Goal: Transaction & Acquisition: Purchase product/service

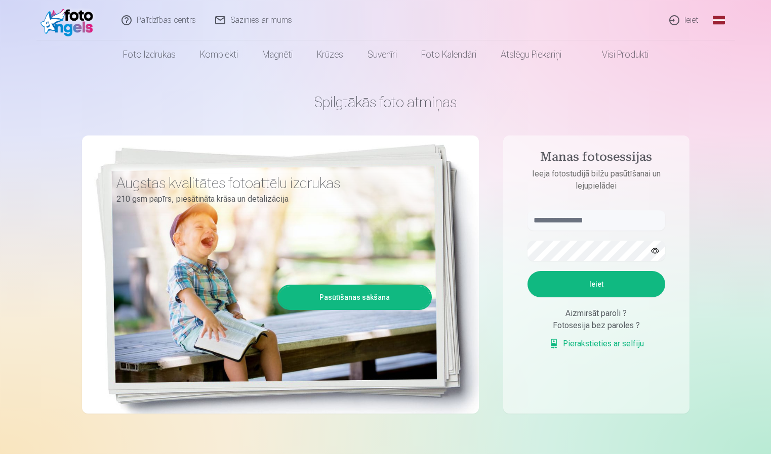
click at [682, 17] on link "Ieiet" at bounding box center [684, 20] width 49 height 40
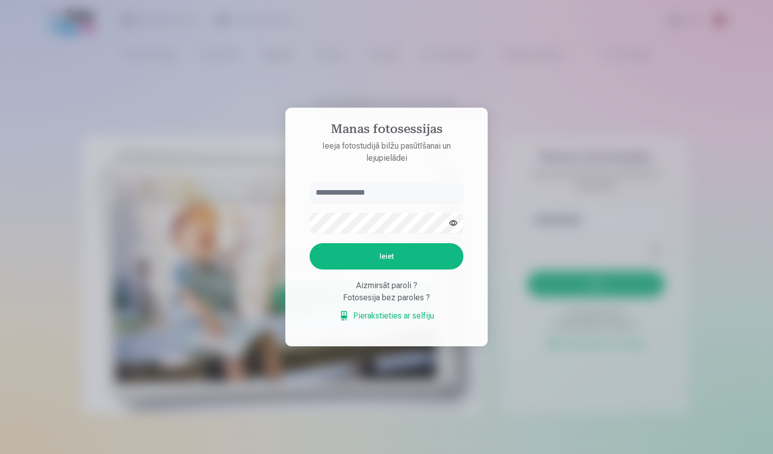
click at [416, 193] on input "text" at bounding box center [387, 193] width 154 height 20
type input "**********"
click at [310, 243] on button "Ieiet" at bounding box center [387, 256] width 154 height 26
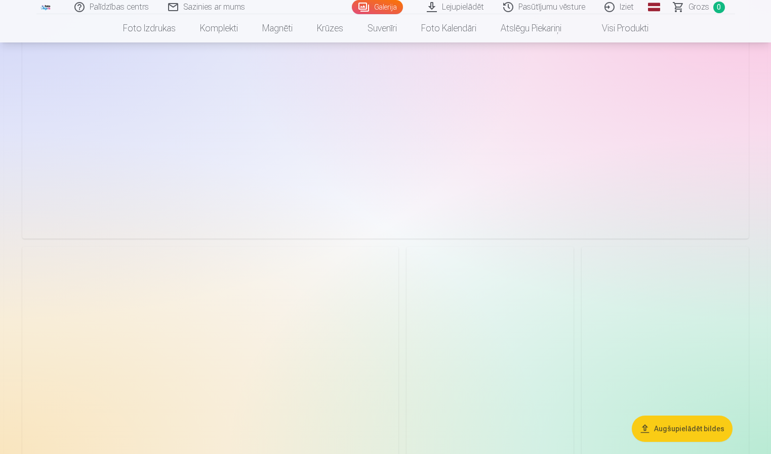
scroll to position [860, 0]
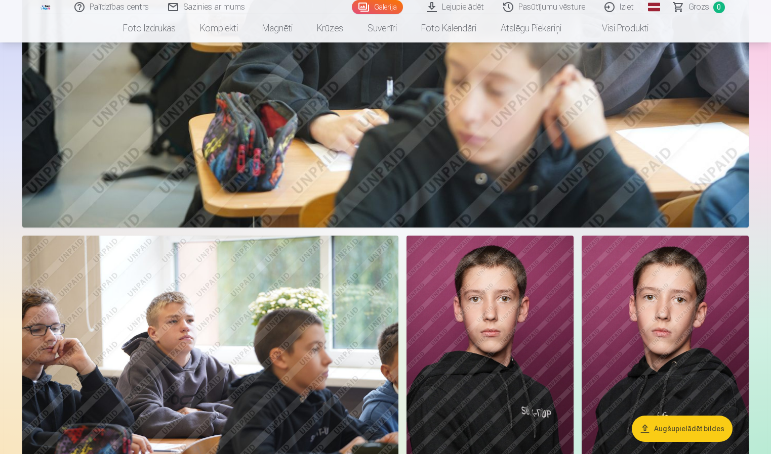
click at [694, 427] on button "Augšupielādēt bildes" at bounding box center [681, 429] width 101 height 26
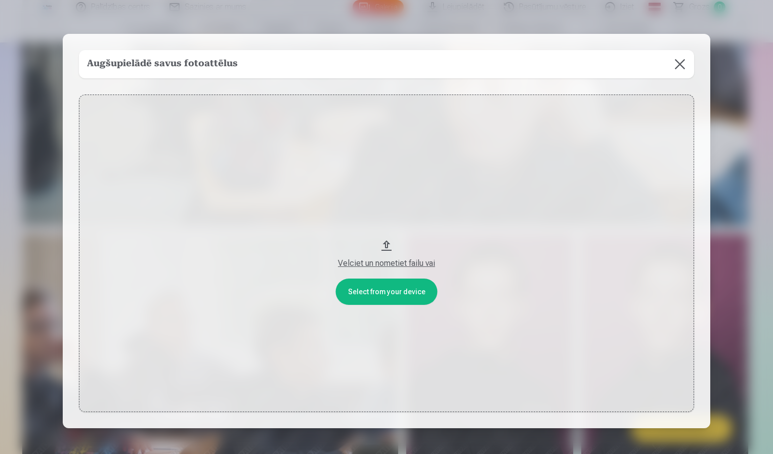
click at [403, 286] on button "Velciet un nometiet failu vai" at bounding box center [386, 254] width 615 height 318
click at [684, 68] on button at bounding box center [680, 64] width 28 height 28
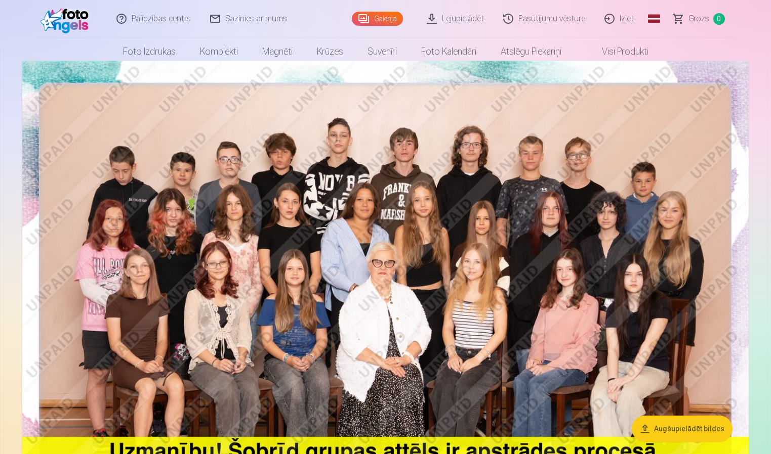
scroll to position [2, 0]
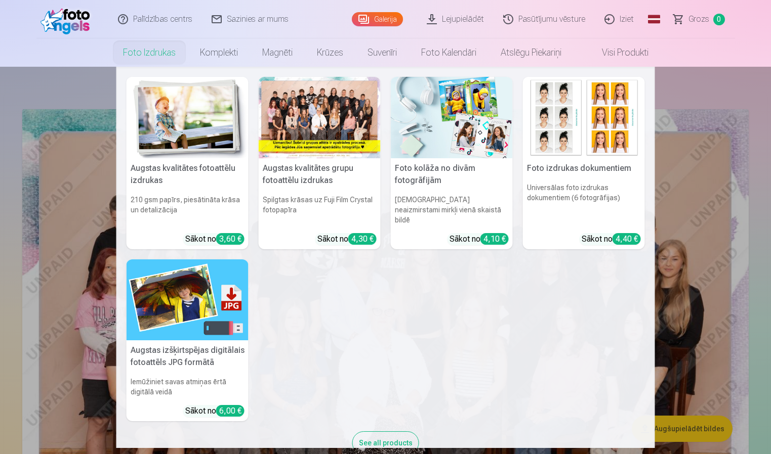
click at [172, 48] on link "Foto izdrukas" at bounding box center [149, 52] width 77 height 28
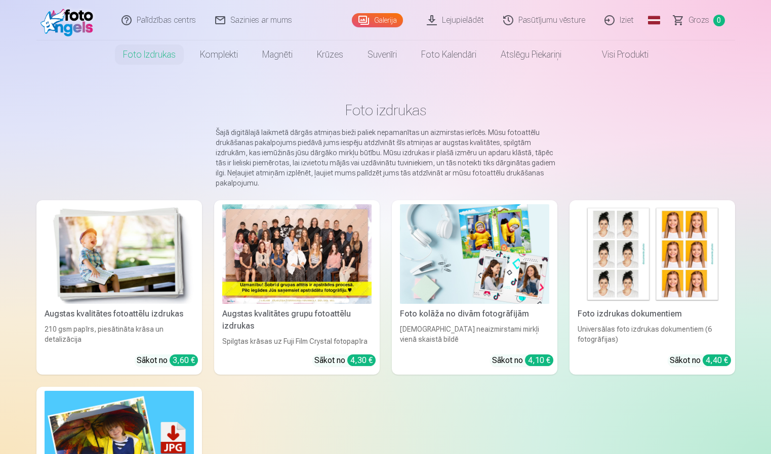
click at [336, 317] on div "Augstas kvalitātes grupu fotoattēlu izdrukas" at bounding box center [296, 320] width 157 height 24
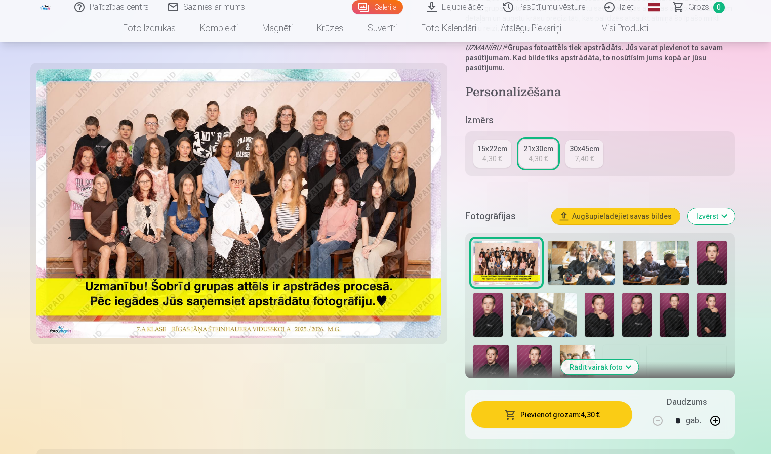
scroll to position [202, 0]
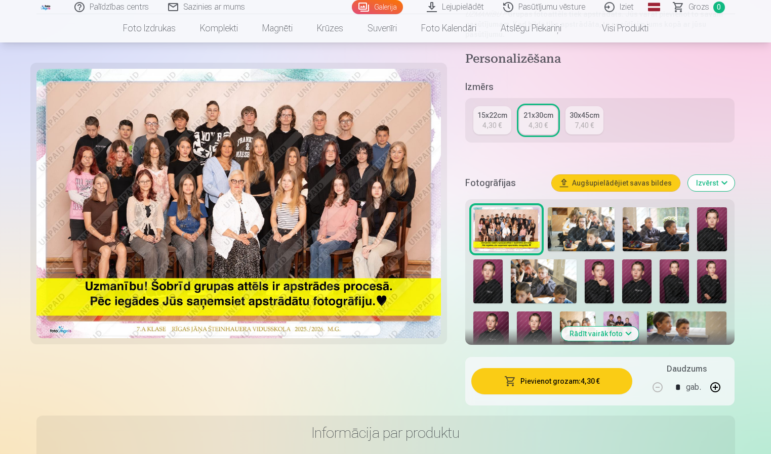
click at [590, 385] on button "Pievienot grozam : 4,30 €" at bounding box center [551, 381] width 161 height 26
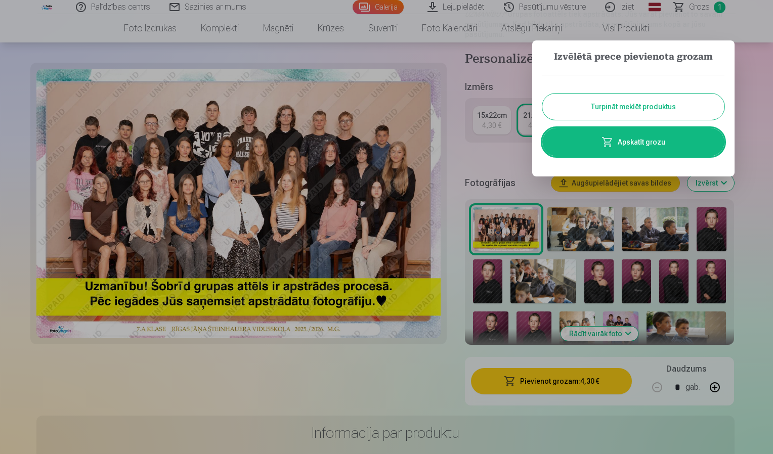
click at [652, 103] on button "Turpināt meklēt produktus" at bounding box center [633, 107] width 182 height 26
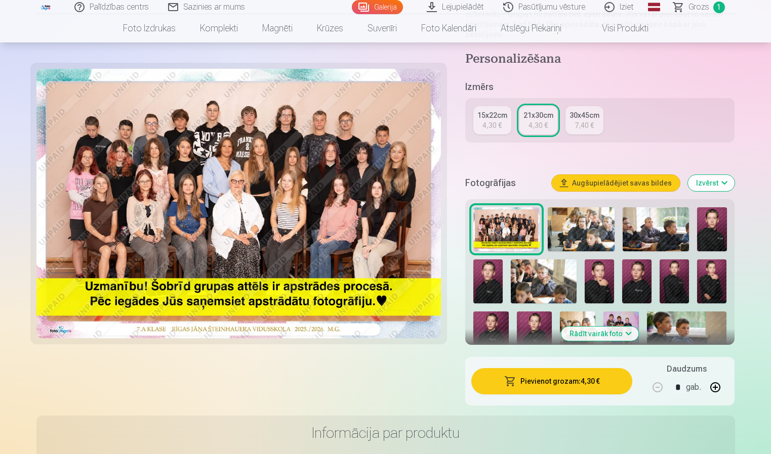
click at [426, 174] on img at bounding box center [238, 204] width 404 height 270
click at [577, 221] on img at bounding box center [580, 229] width 67 height 45
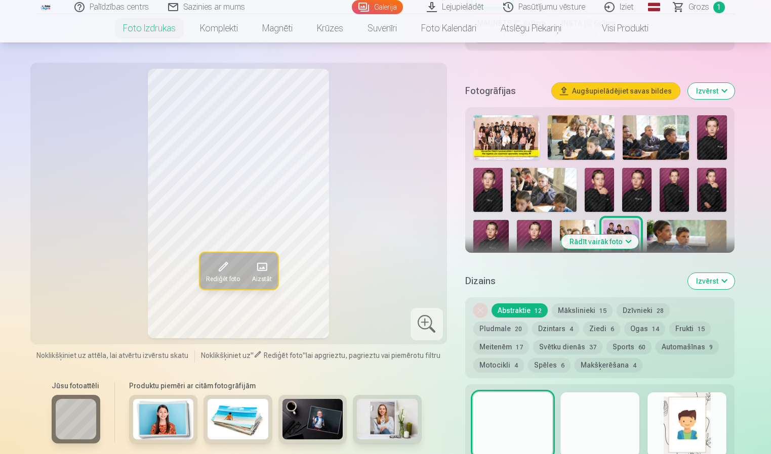
scroll to position [304, 0]
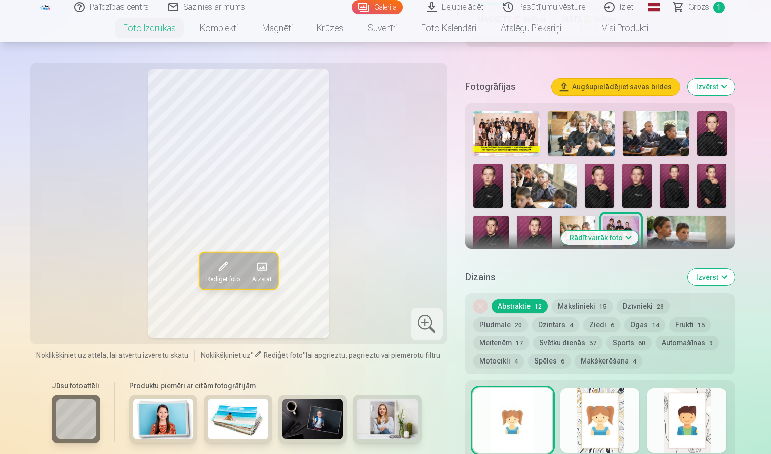
click at [590, 135] on img at bounding box center [580, 133] width 67 height 45
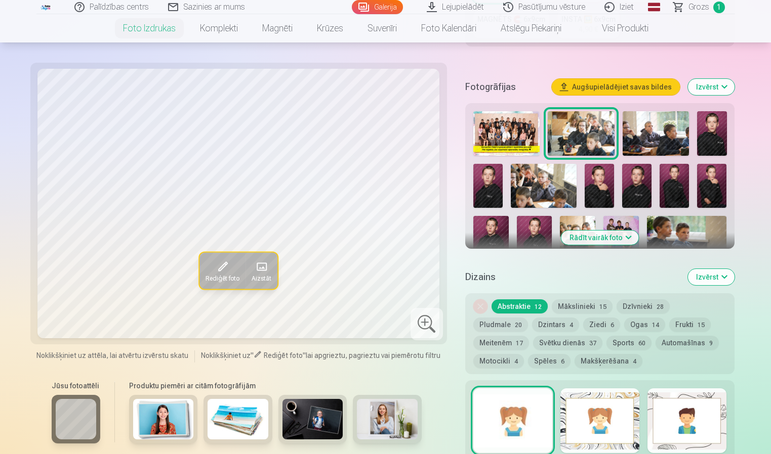
click at [635, 132] on img at bounding box center [655, 133] width 67 height 45
click at [716, 128] on img at bounding box center [711, 133] width 29 height 45
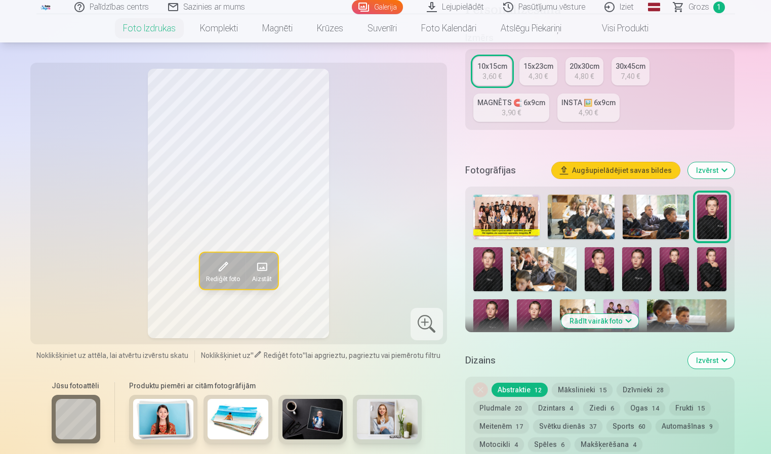
scroll to position [202, 0]
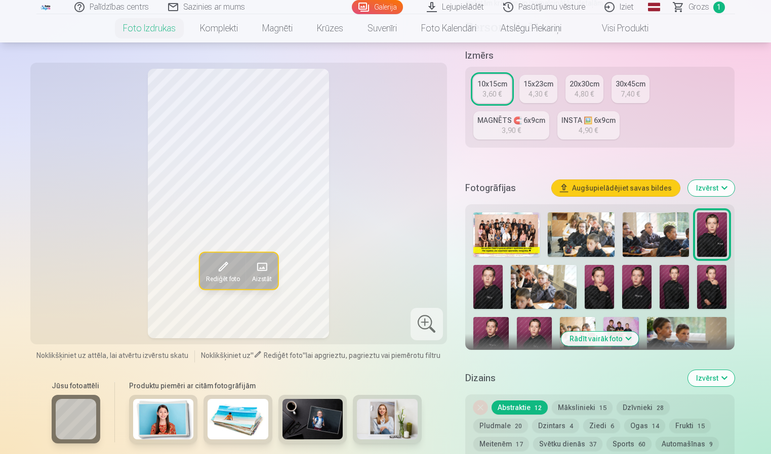
click at [477, 276] on img at bounding box center [487, 287] width 29 height 44
click at [702, 221] on img at bounding box center [711, 235] width 29 height 45
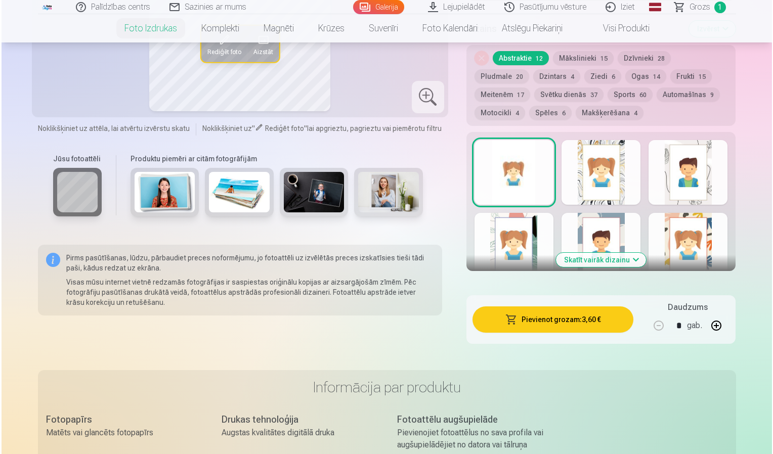
scroll to position [557, 0]
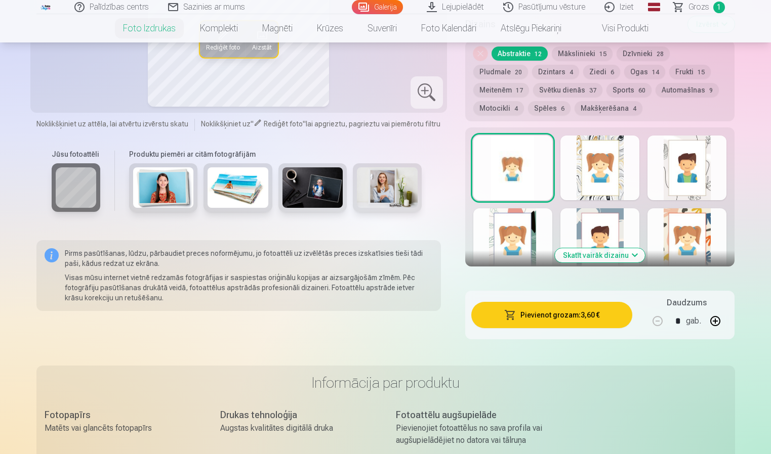
click at [527, 319] on button "Pievienot grozam : 3,60 €" at bounding box center [551, 315] width 161 height 26
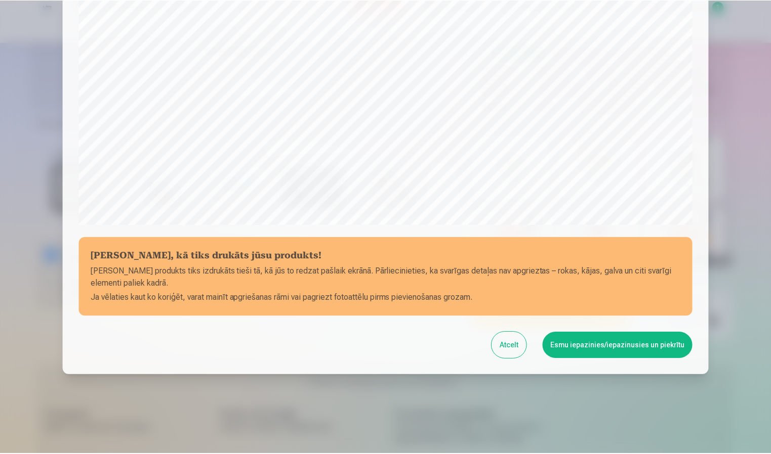
scroll to position [274, 0]
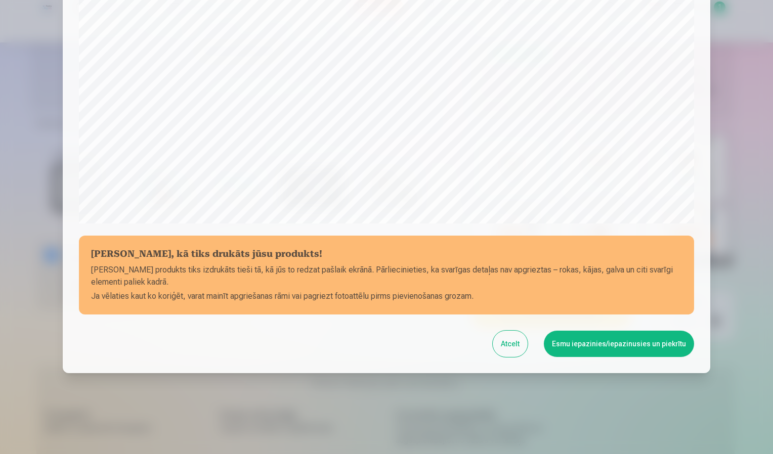
click at [604, 348] on button "Esmu iepazinies/iepazinusies un piekrītu" at bounding box center [619, 344] width 150 height 26
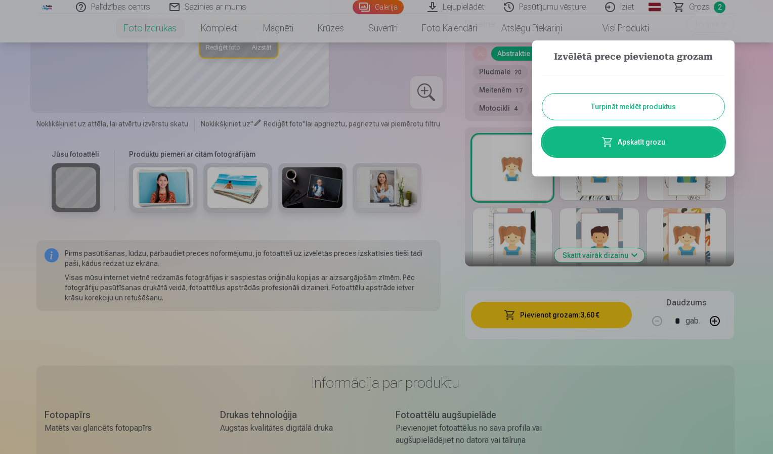
click at [716, 107] on button "Turpināt meklēt produktus" at bounding box center [633, 107] width 182 height 26
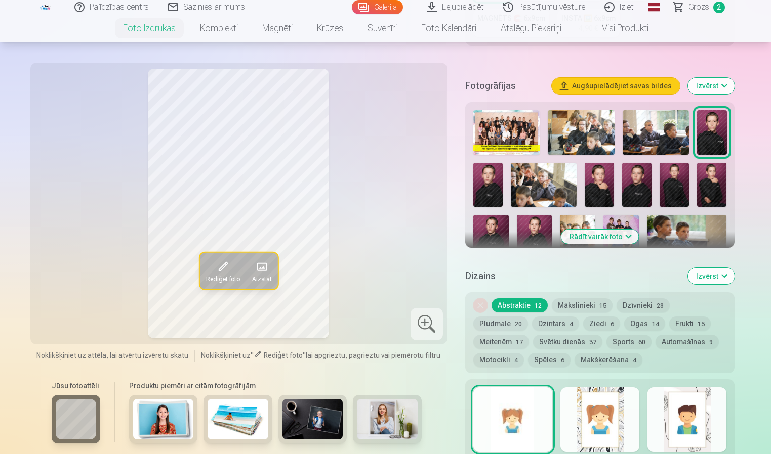
scroll to position [304, 0]
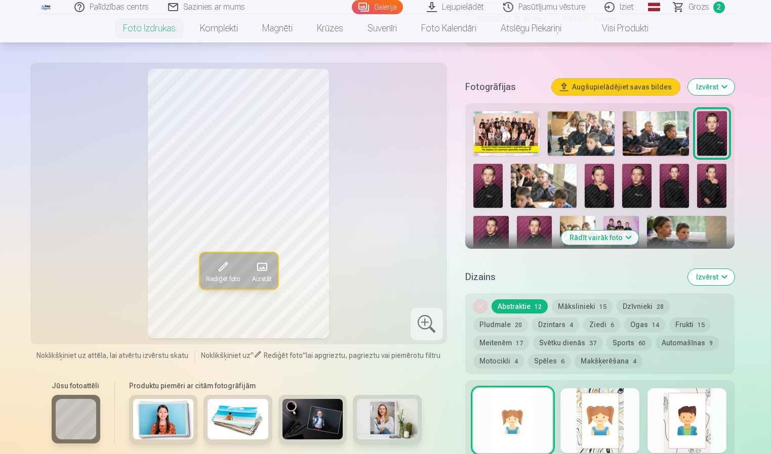
click at [538, 186] on img at bounding box center [544, 186] width 66 height 44
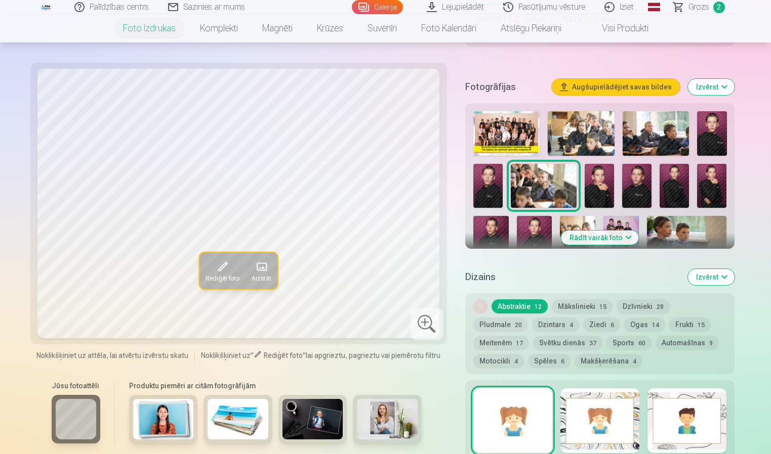
click at [608, 191] on img at bounding box center [598, 186] width 29 height 44
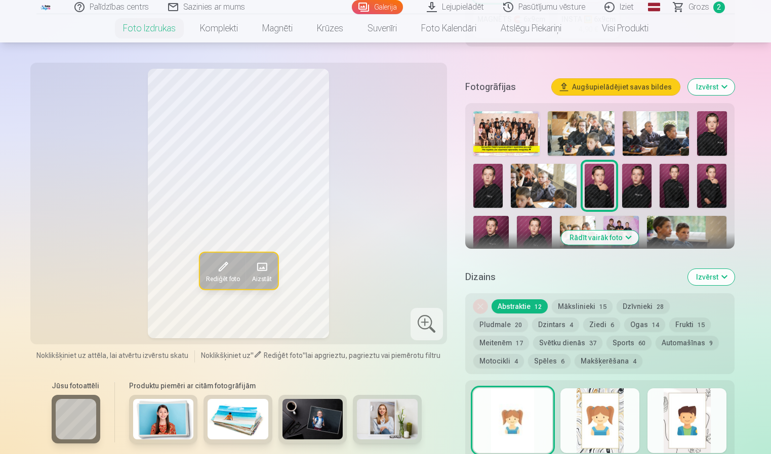
click at [645, 192] on img at bounding box center [636, 186] width 29 height 44
click at [680, 197] on img at bounding box center [673, 186] width 29 height 44
click at [706, 192] on img at bounding box center [711, 186] width 29 height 44
click at [498, 236] on img at bounding box center [490, 242] width 35 height 53
click at [525, 234] on img at bounding box center [534, 242] width 35 height 53
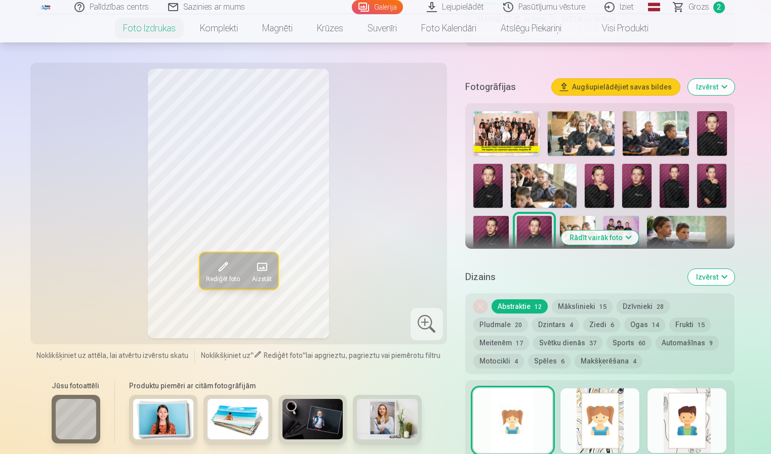
click at [582, 217] on img at bounding box center [577, 242] width 35 height 53
click at [632, 229] on img at bounding box center [620, 242] width 35 height 53
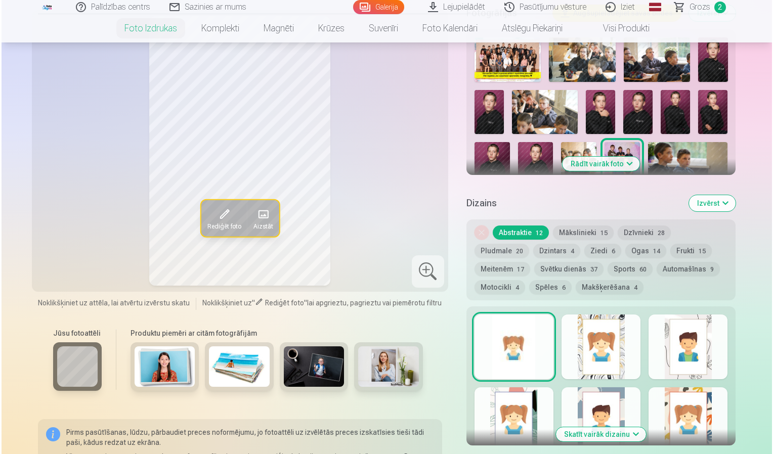
scroll to position [455, 0]
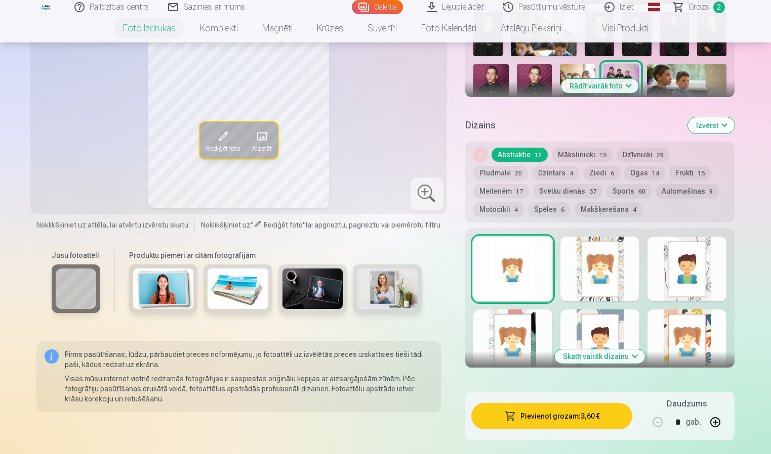
click at [560, 409] on button "Pievienot grozam : 3,60 €" at bounding box center [551, 416] width 161 height 26
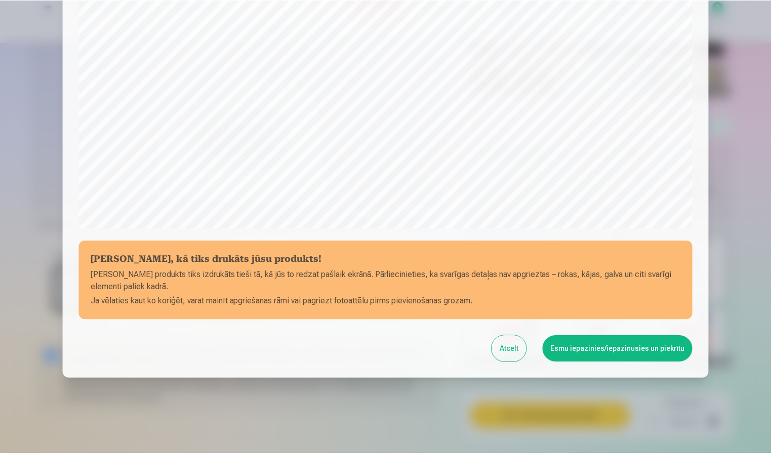
scroll to position [274, 0]
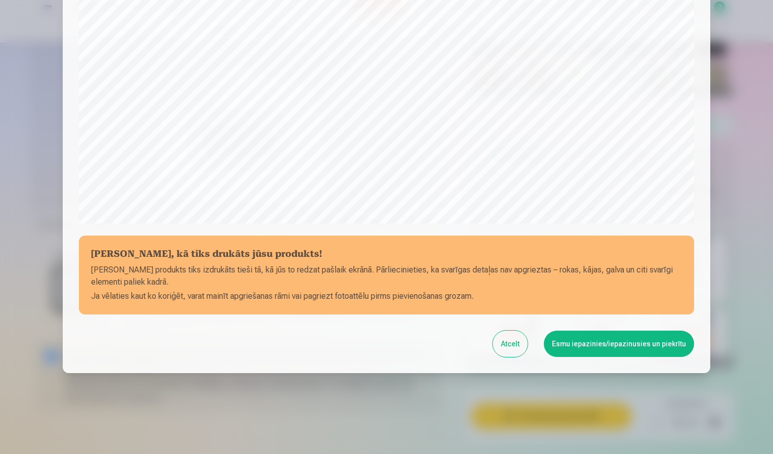
click at [595, 346] on button "Esmu iepazinies/iepazinusies un piekrītu" at bounding box center [619, 344] width 150 height 26
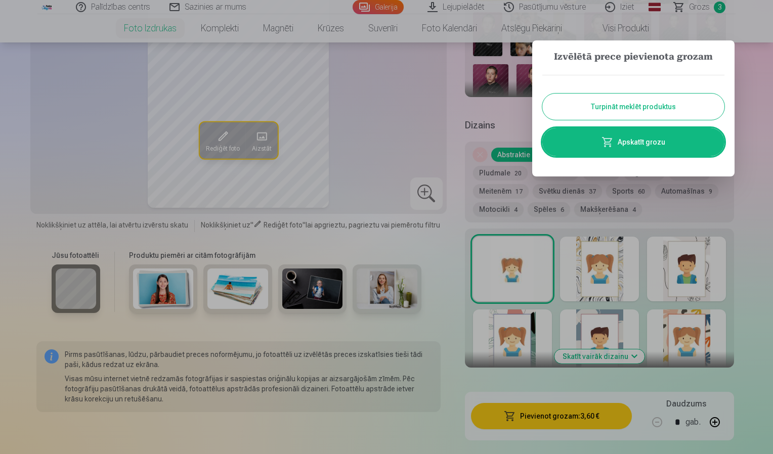
click at [685, 109] on button "Turpināt meklēt produktus" at bounding box center [633, 107] width 182 height 26
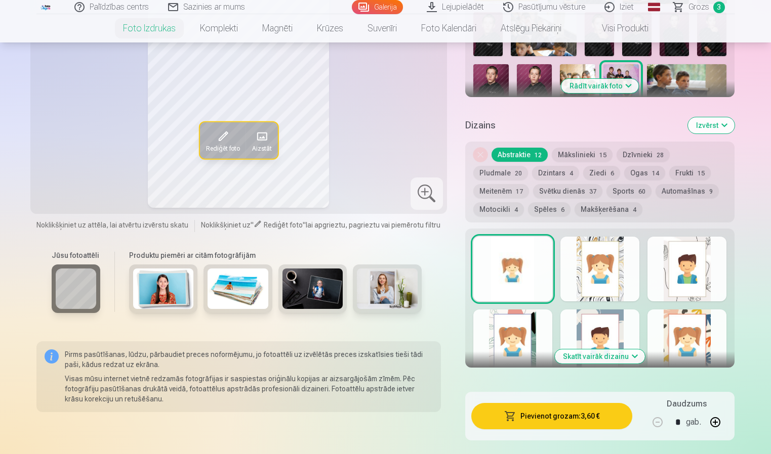
click at [696, 87] on img at bounding box center [686, 90] width 79 height 53
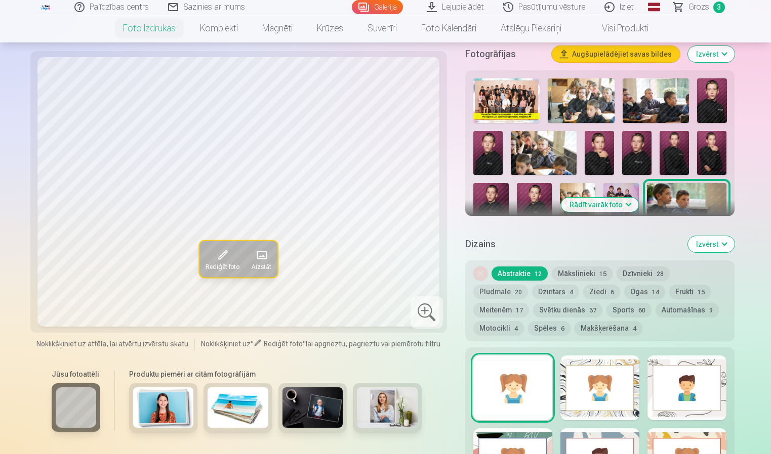
scroll to position [304, 0]
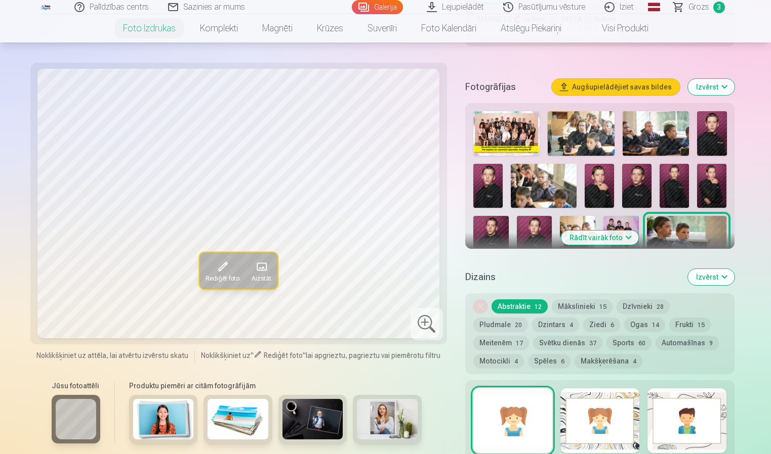
click at [567, 229] on img at bounding box center [577, 242] width 35 height 53
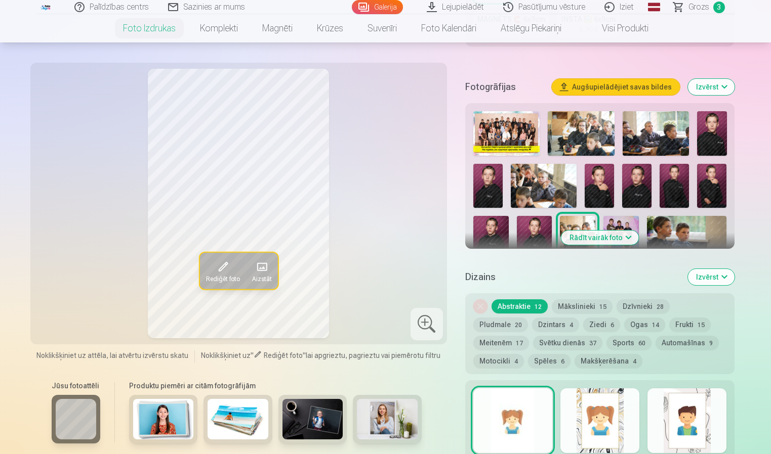
click at [574, 236] on button "Rādīt vairāk foto" at bounding box center [599, 238] width 77 height 14
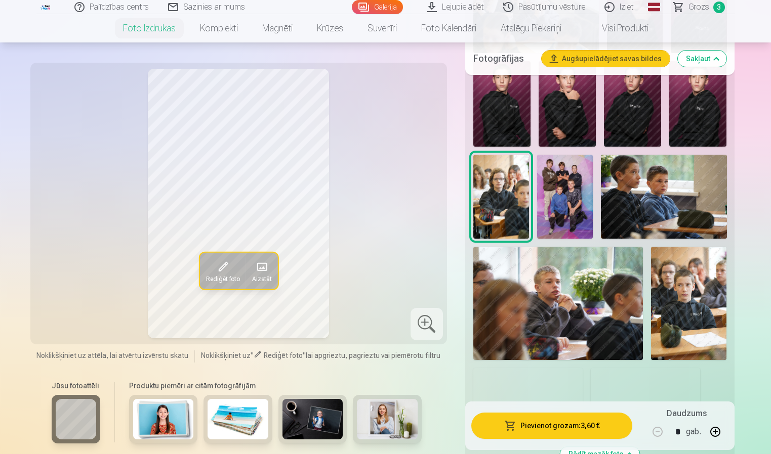
scroll to position [658, 0]
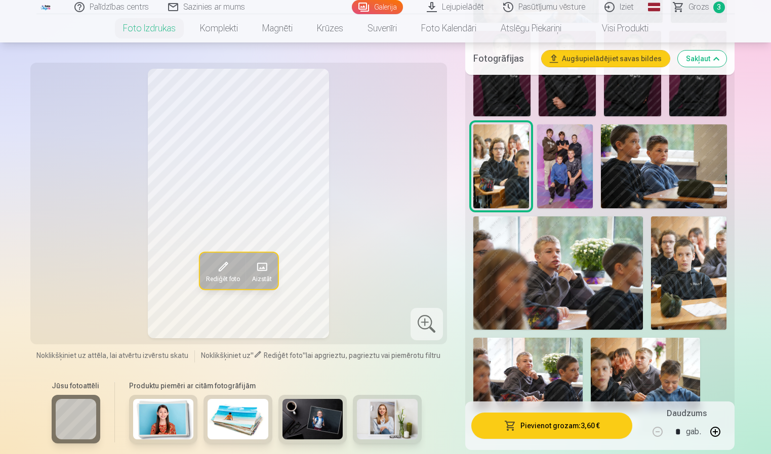
click at [644, 182] on img at bounding box center [663, 165] width 125 height 83
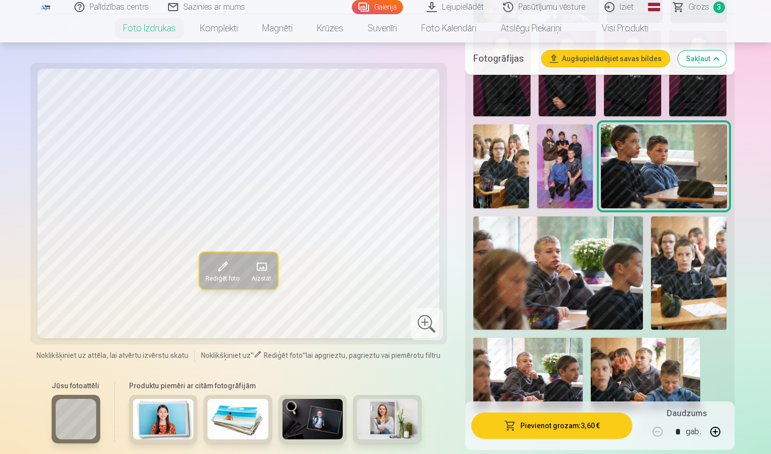
click at [529, 262] on img at bounding box center [558, 273] width 170 height 113
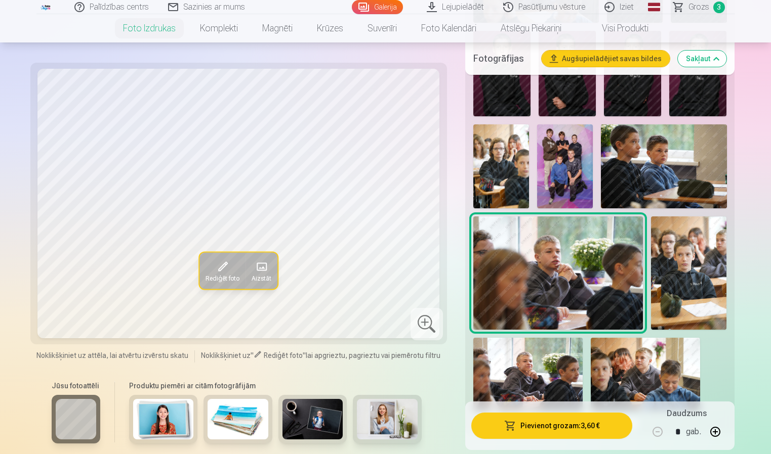
click at [675, 250] on img at bounding box center [688, 273] width 75 height 113
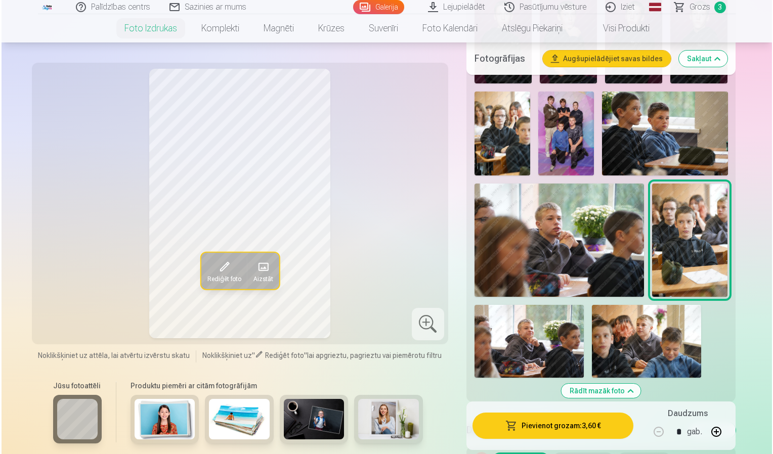
scroll to position [708, 0]
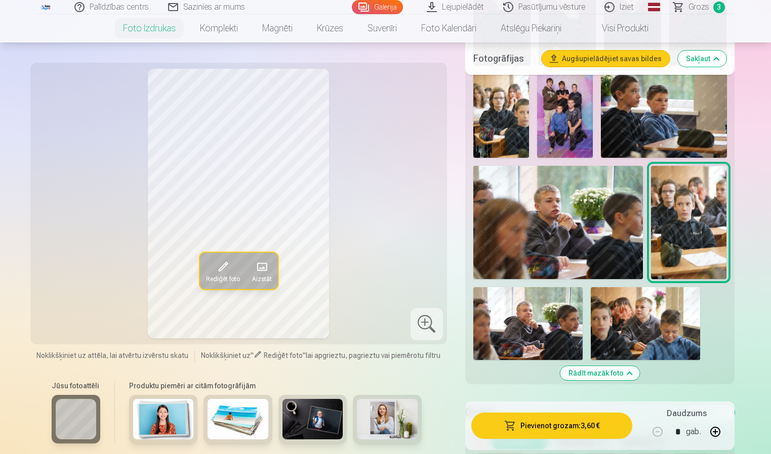
click at [557, 435] on button "Pievienot grozam : 3,60 €" at bounding box center [551, 426] width 161 height 26
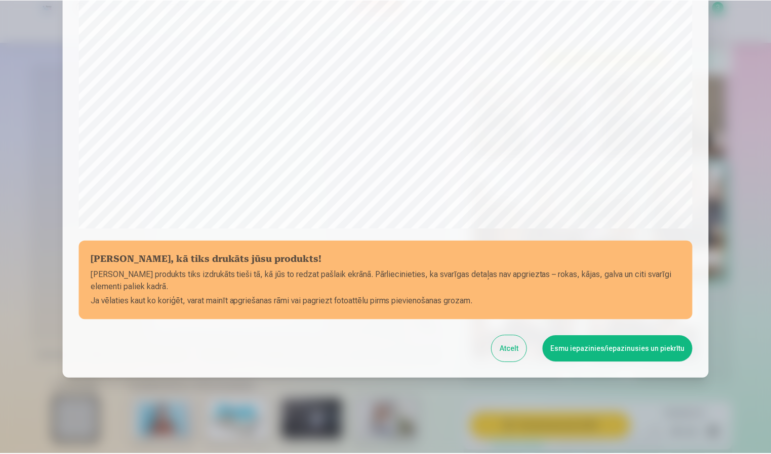
scroll to position [274, 0]
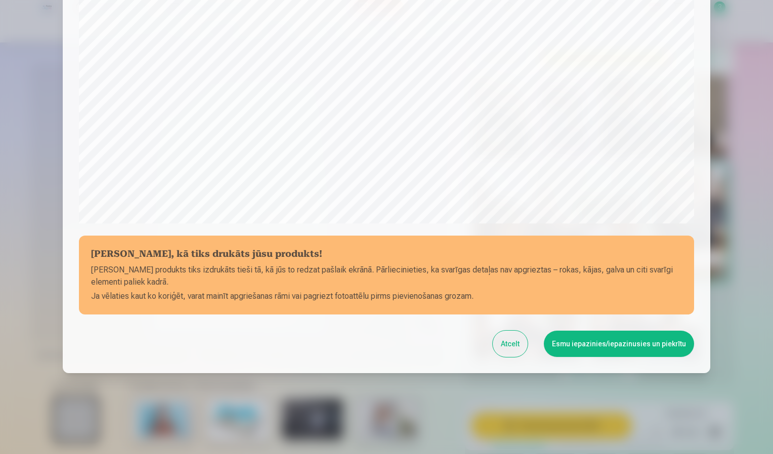
click at [599, 341] on button "Esmu iepazinies/iepazinusies un piekrītu" at bounding box center [619, 344] width 150 height 26
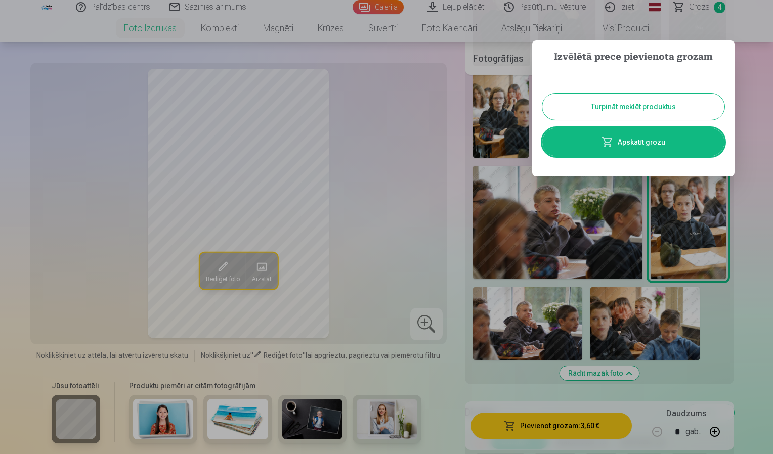
click at [640, 113] on button "Turpināt meklēt produktus" at bounding box center [633, 107] width 182 height 26
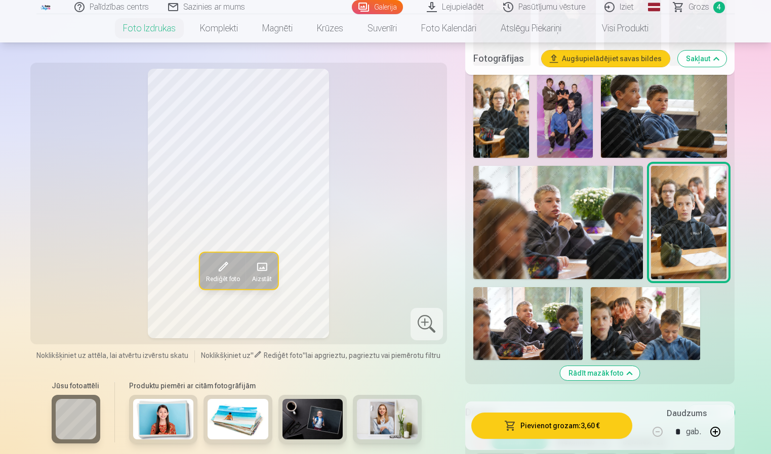
click at [554, 317] on img at bounding box center [527, 323] width 109 height 73
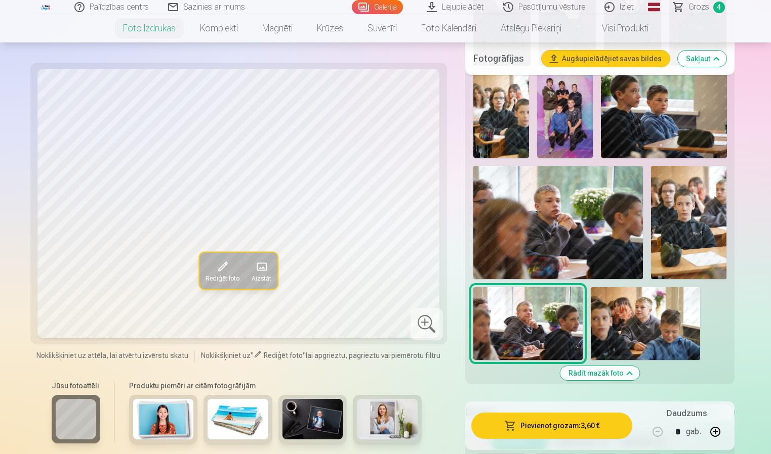
click at [617, 326] on img at bounding box center [644, 323] width 109 height 73
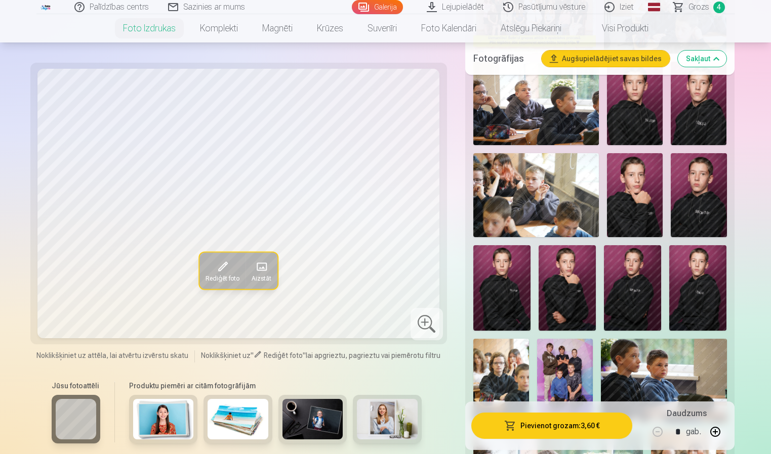
scroll to position [354, 0]
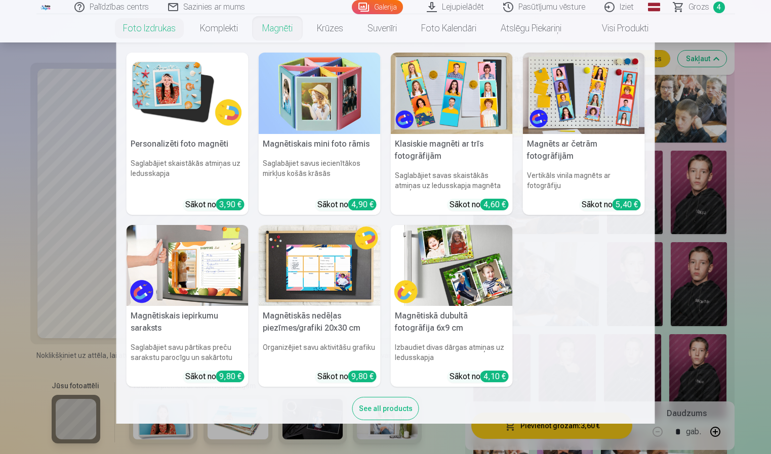
click at [298, 101] on img at bounding box center [320, 93] width 122 height 81
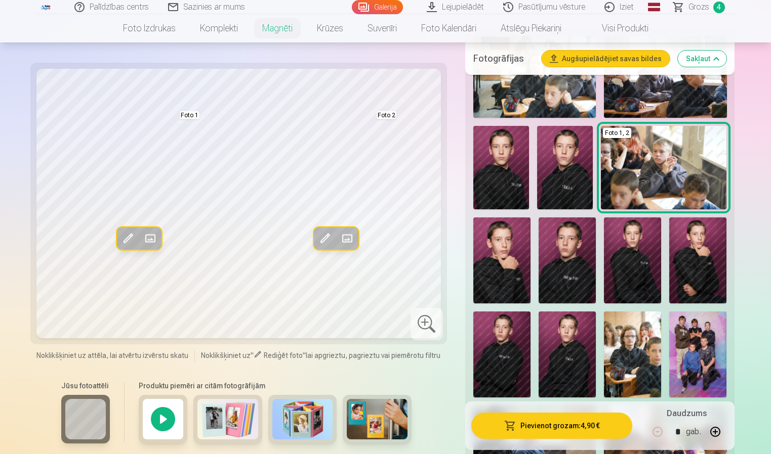
scroll to position [304, 0]
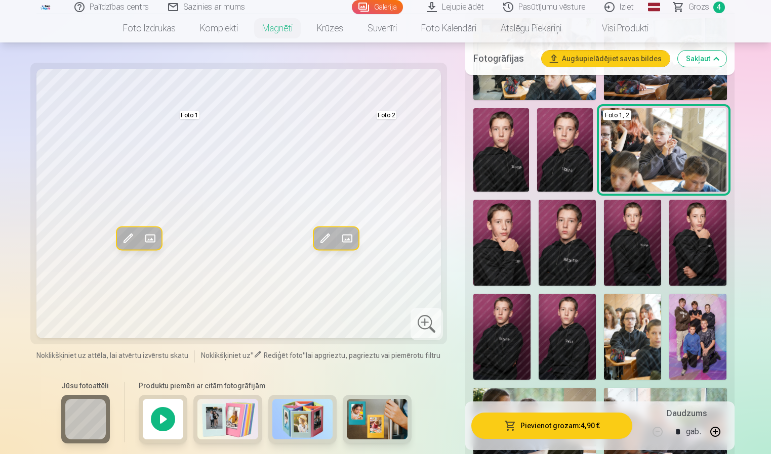
click at [571, 245] on img at bounding box center [566, 243] width 57 height 86
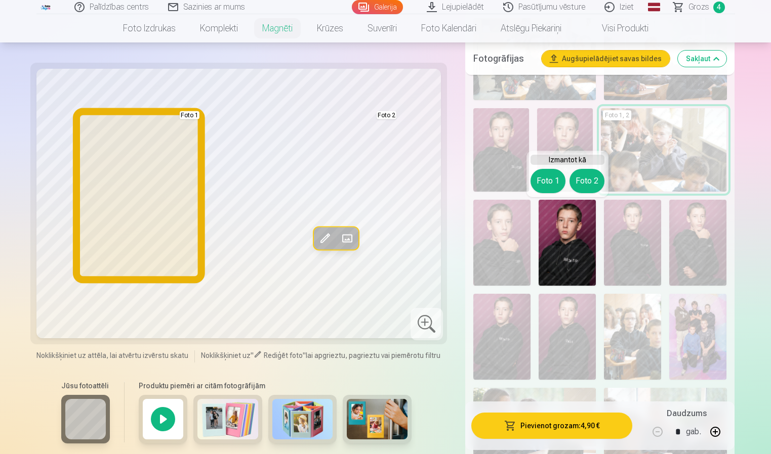
click at [545, 175] on button "Foto 1" at bounding box center [547, 181] width 35 height 24
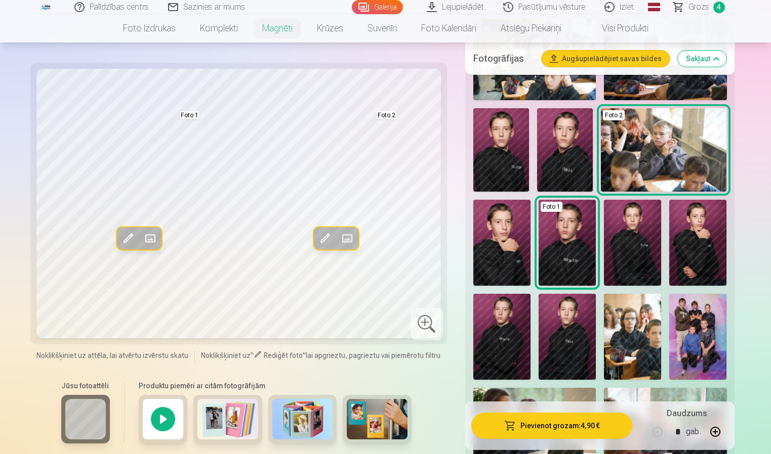
click at [510, 215] on img at bounding box center [501, 243] width 57 height 86
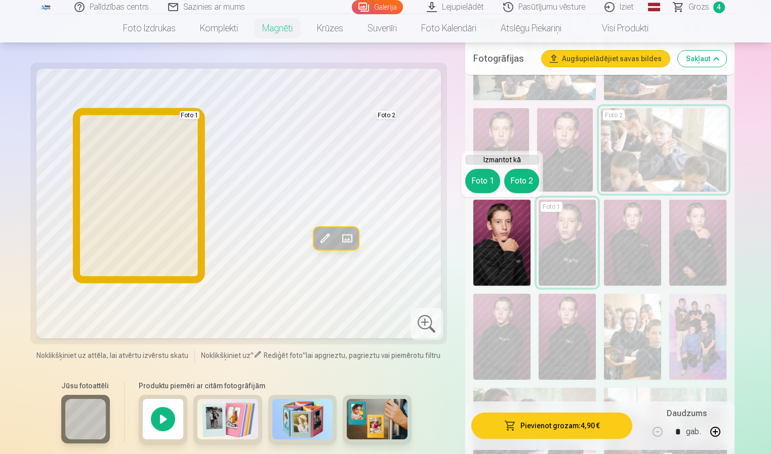
click at [486, 188] on button "Foto 1" at bounding box center [482, 181] width 35 height 24
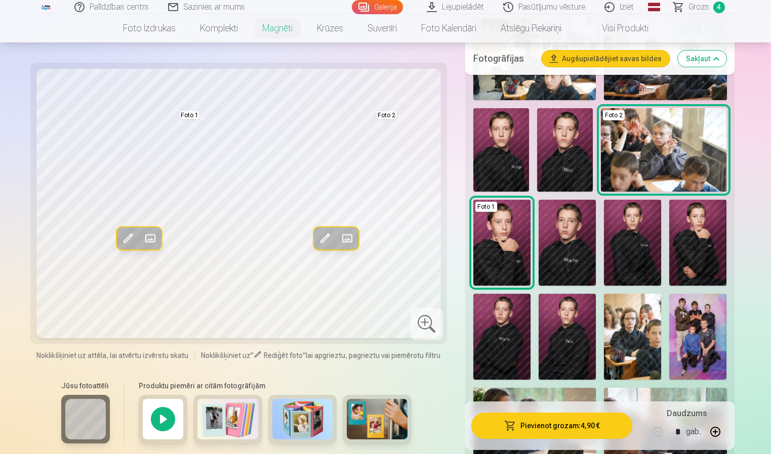
click at [510, 148] on img at bounding box center [501, 149] width 56 height 83
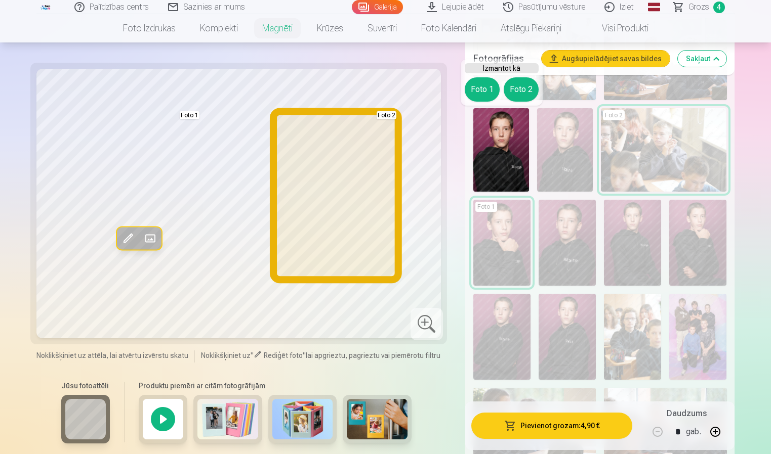
click at [523, 80] on button "Foto 2" at bounding box center [520, 89] width 35 height 24
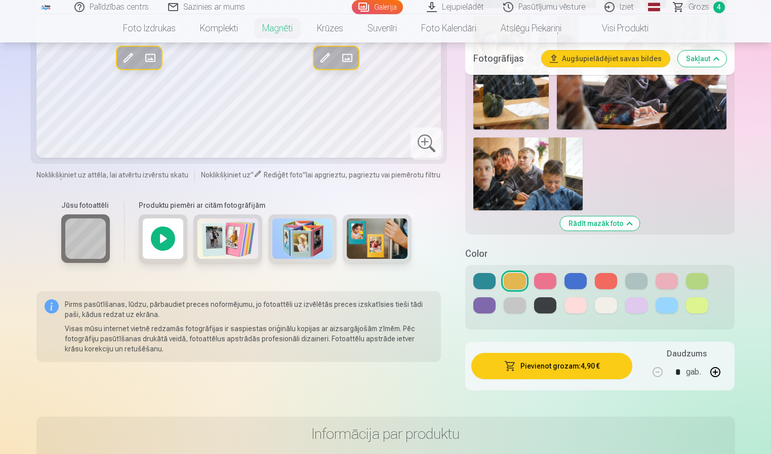
scroll to position [810, 0]
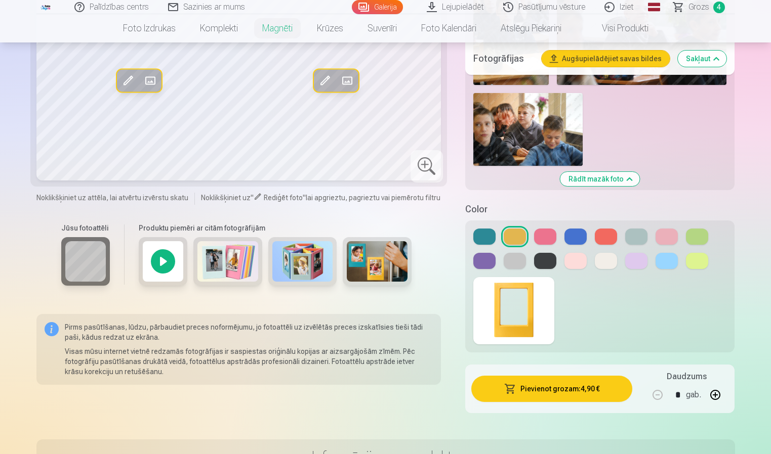
click at [698, 263] on button at bounding box center [697, 261] width 22 height 16
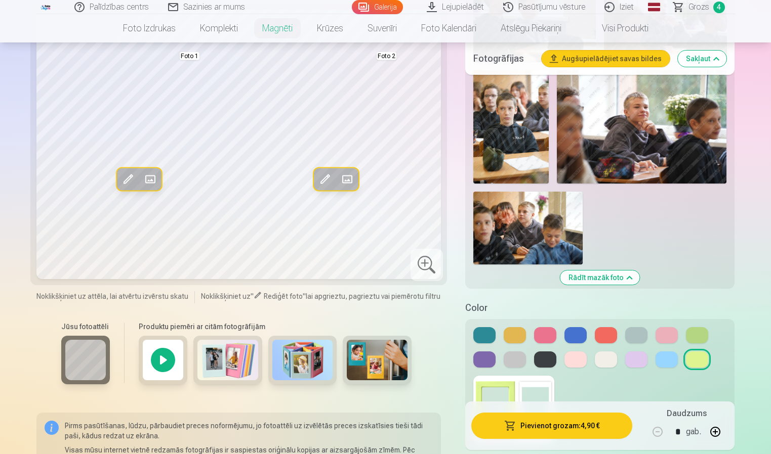
scroll to position [708, 0]
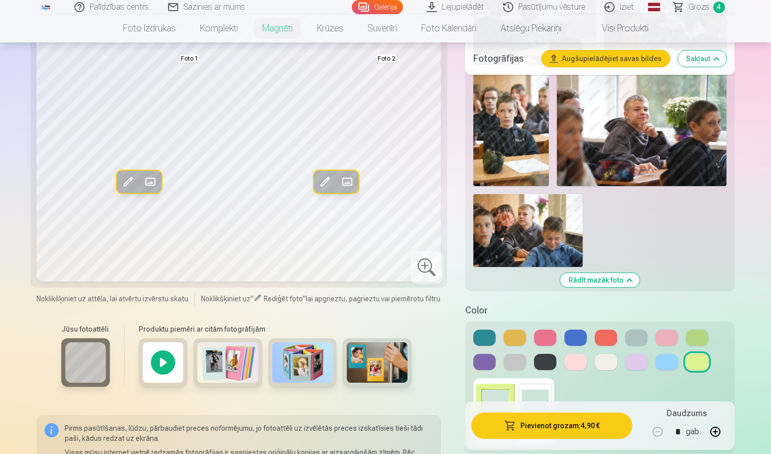
click at [564, 363] on button at bounding box center [575, 362] width 22 height 16
click at [608, 365] on button at bounding box center [606, 362] width 22 height 16
click at [626, 366] on button at bounding box center [636, 362] width 22 height 16
click at [577, 335] on button at bounding box center [575, 338] width 22 height 16
click at [554, 336] on button at bounding box center [545, 338] width 22 height 16
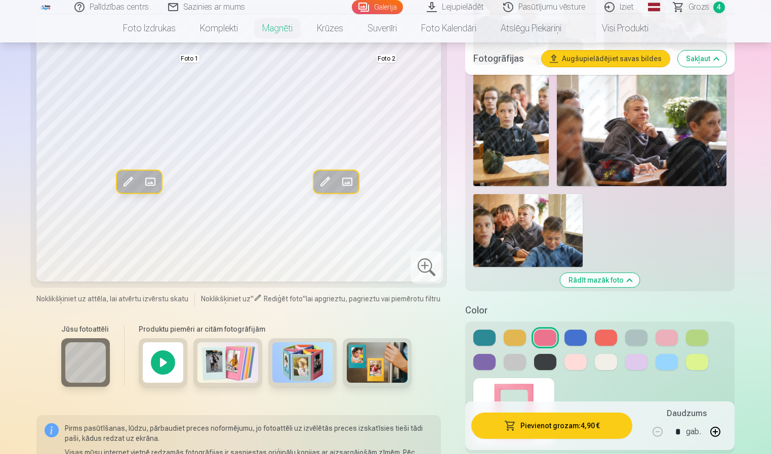
click at [687, 360] on button at bounding box center [697, 362] width 22 height 16
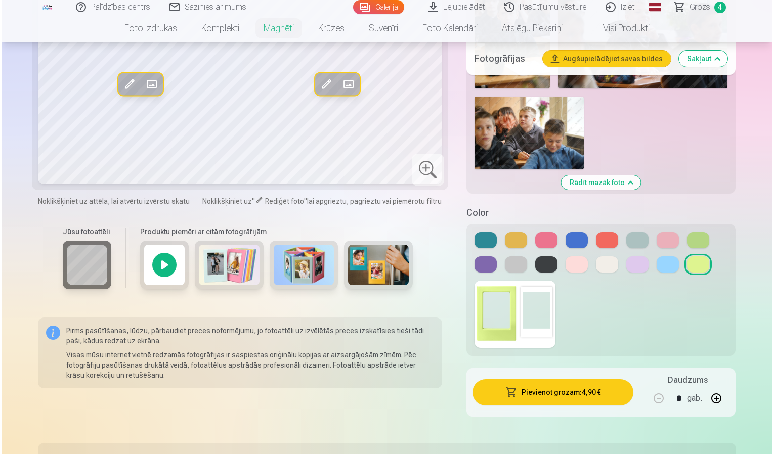
scroll to position [810, 0]
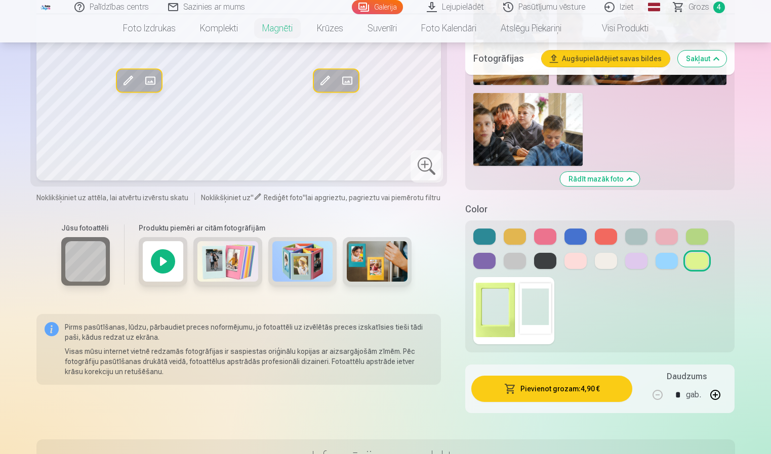
click at [561, 390] on button "Pievienot grozam : 4,90 €" at bounding box center [551, 389] width 161 height 26
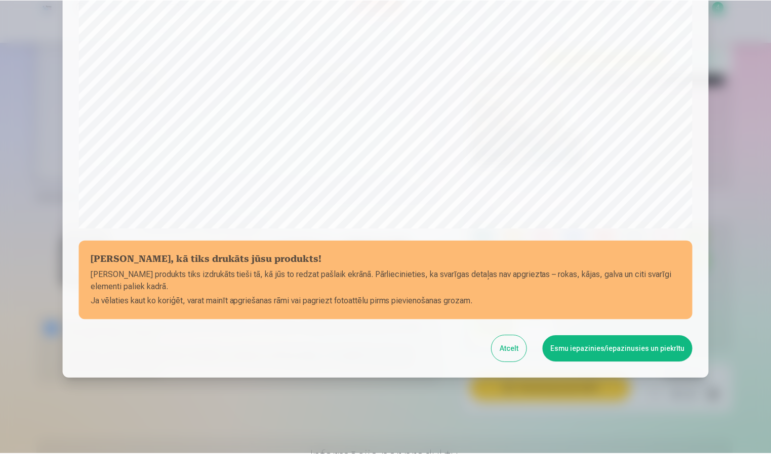
scroll to position [274, 0]
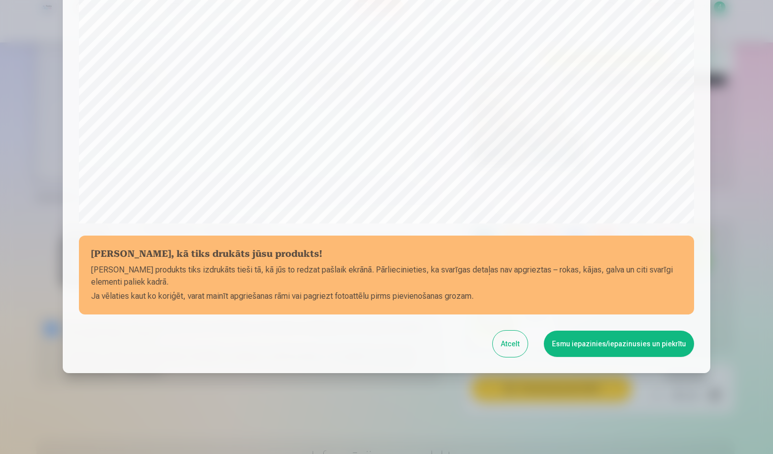
click at [625, 348] on button "Esmu iepazinies/iepazinusies un piekrītu" at bounding box center [619, 344] width 150 height 26
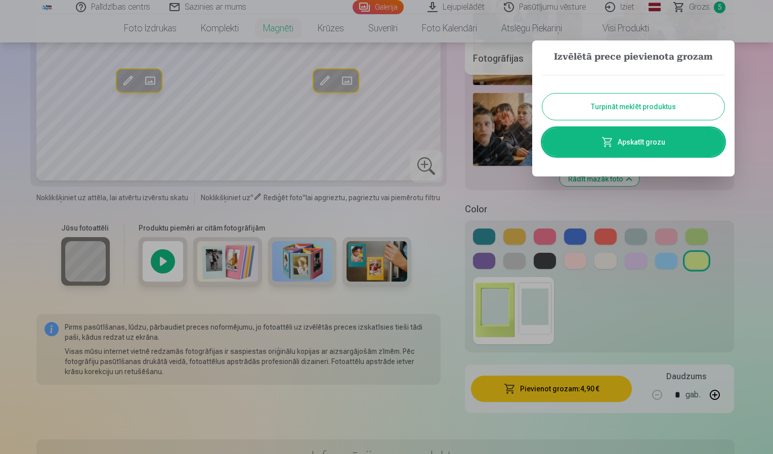
click at [634, 99] on button "Turpināt meklēt produktus" at bounding box center [633, 107] width 182 height 26
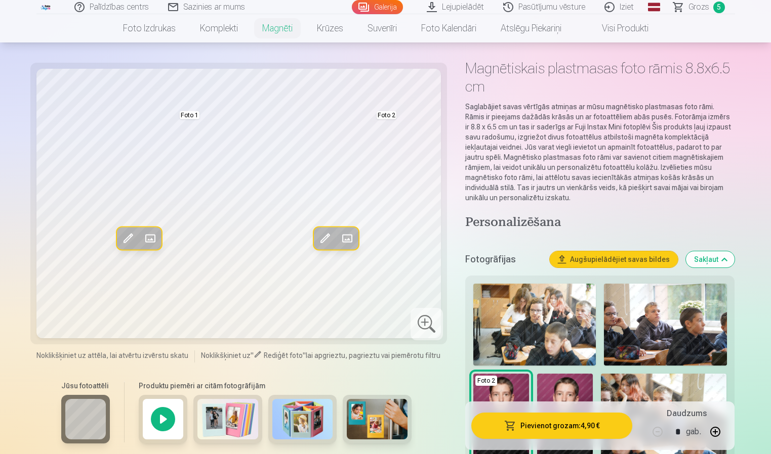
scroll to position [0, 0]
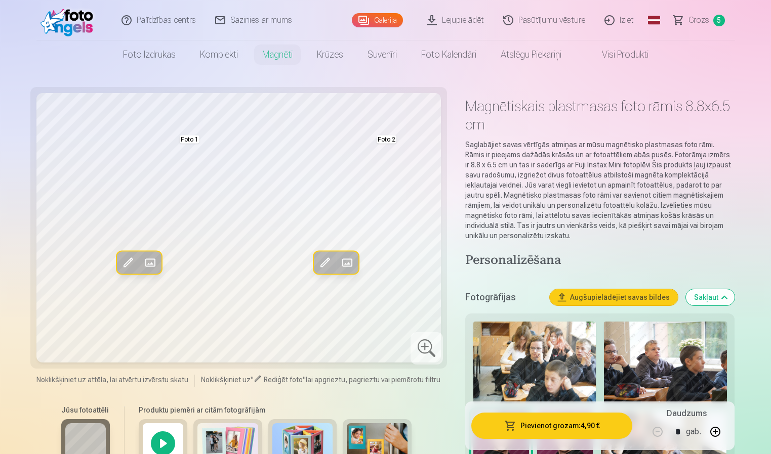
click at [702, 24] on span "Grozs" at bounding box center [698, 20] width 21 height 12
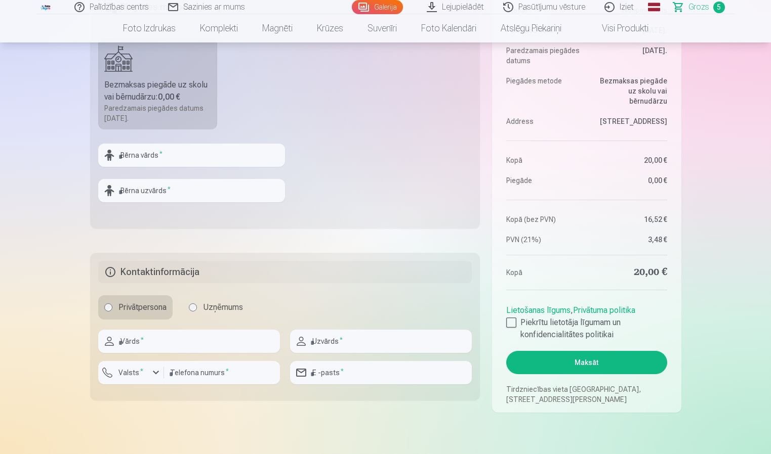
scroll to position [405, 0]
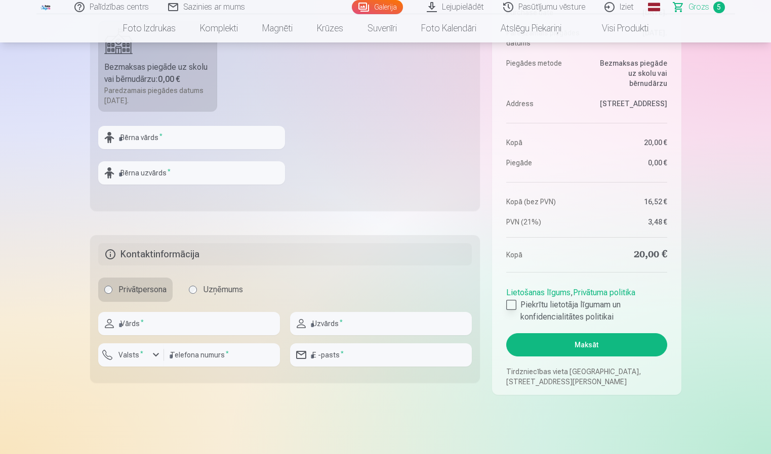
click at [511, 303] on div at bounding box center [511, 305] width 10 height 10
click at [173, 317] on input "text" at bounding box center [189, 323] width 182 height 23
type input "***"
type input "*********"
type input "********"
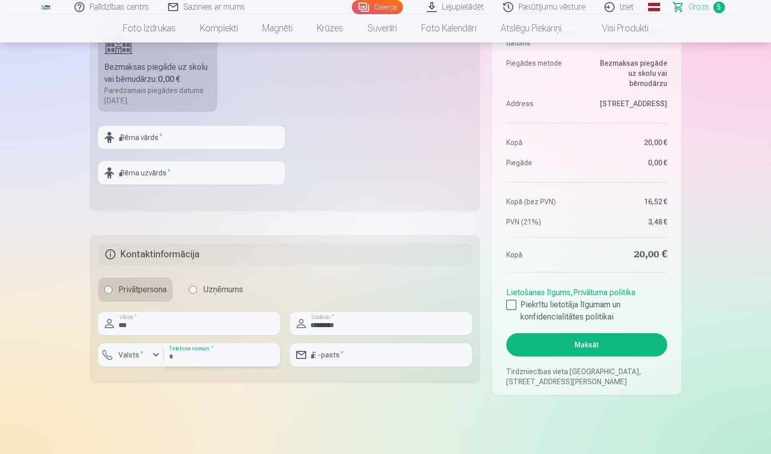
type input "**********"
click at [551, 340] on button "Maksāt" at bounding box center [586, 344] width 160 height 23
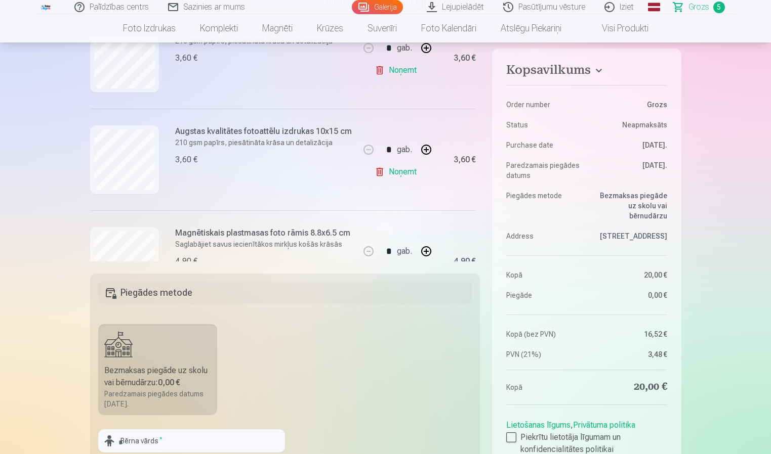
scroll to position [253, 0]
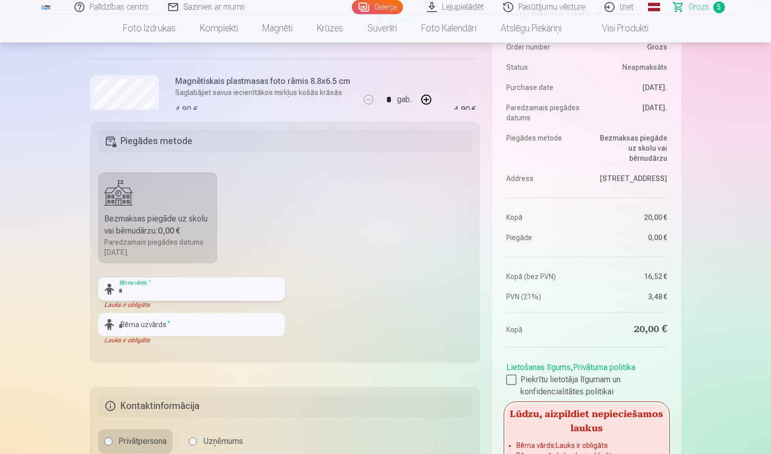
click at [195, 284] on input "text" at bounding box center [191, 289] width 187 height 23
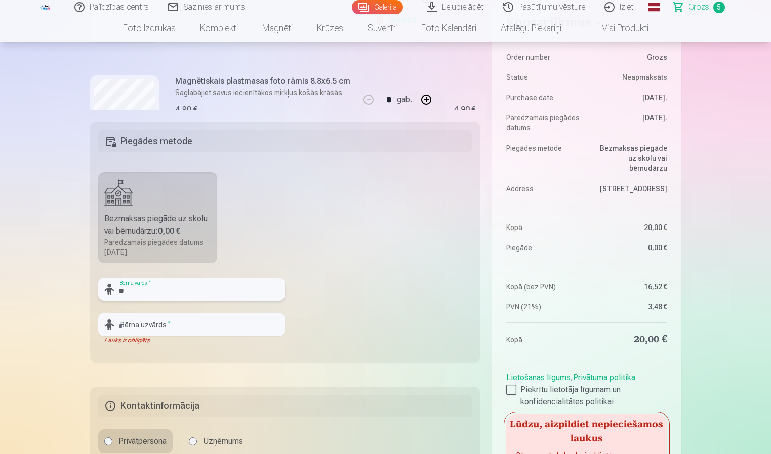
type input "*"
type input "*****"
click at [163, 322] on input "text" at bounding box center [191, 324] width 187 height 23
type input "********"
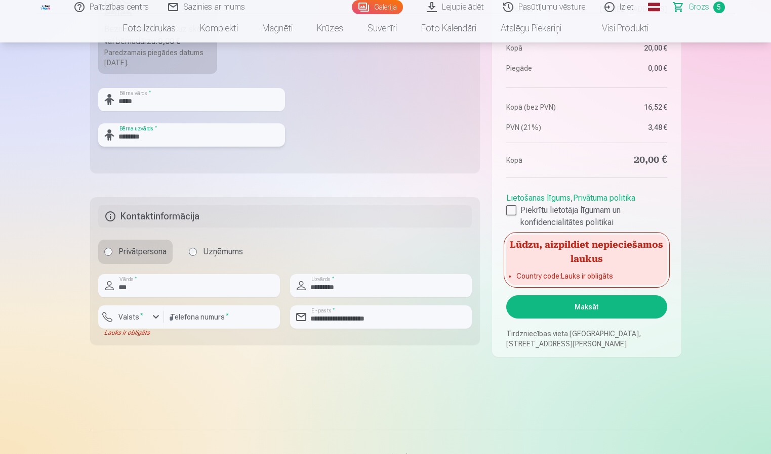
scroll to position [455, 0]
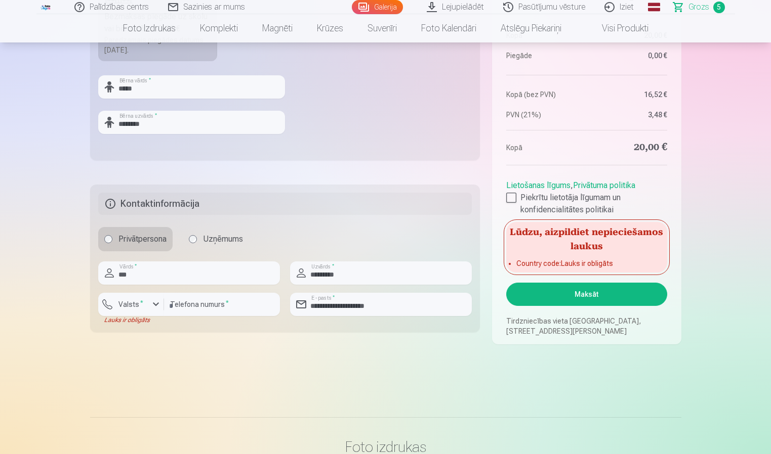
click at [595, 299] on button "Maksāt" at bounding box center [586, 294] width 160 height 23
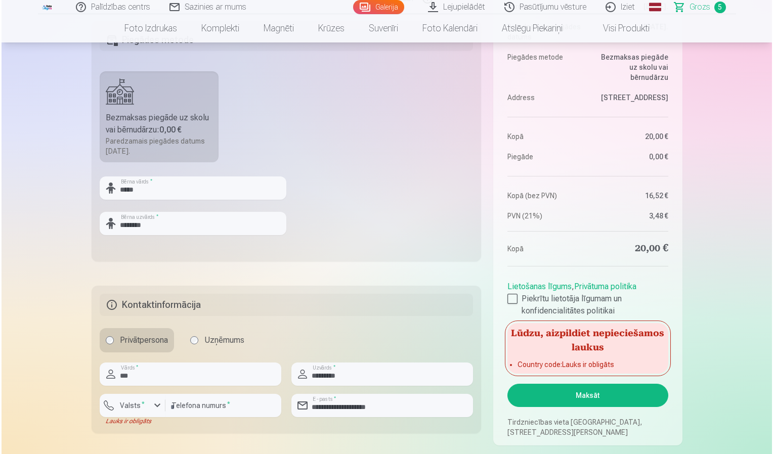
scroll to position [405, 0]
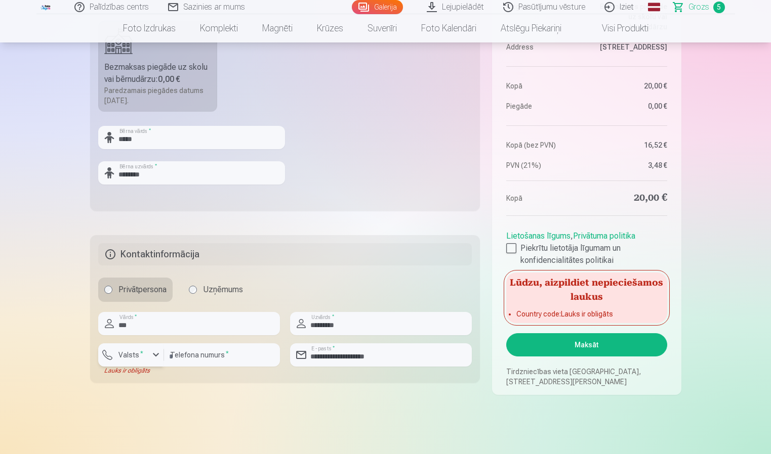
click at [159, 362] on button "Valsts *" at bounding box center [131, 355] width 66 height 23
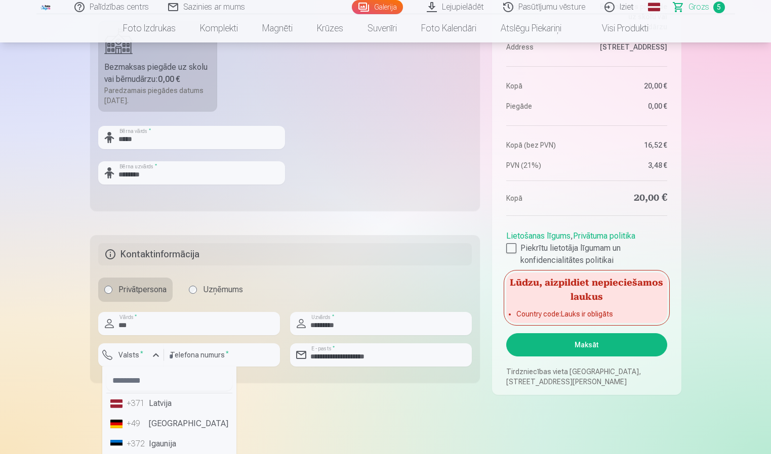
click at [159, 409] on li "+371 Latvija" at bounding box center [169, 404] width 126 height 20
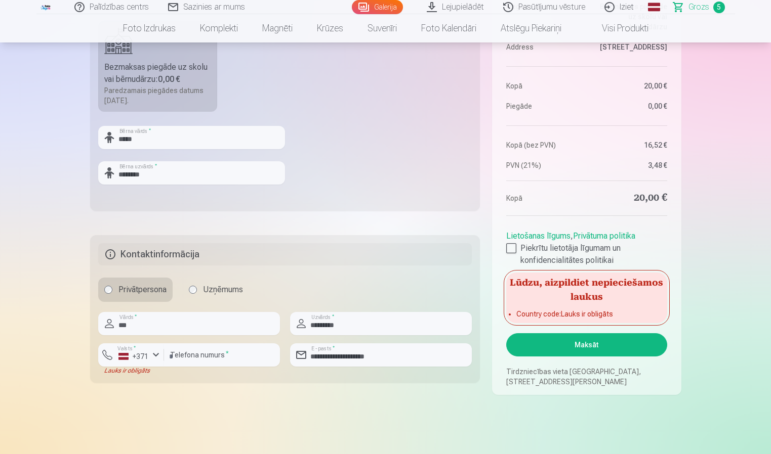
click at [585, 345] on button "Maksāt" at bounding box center [586, 344] width 160 height 23
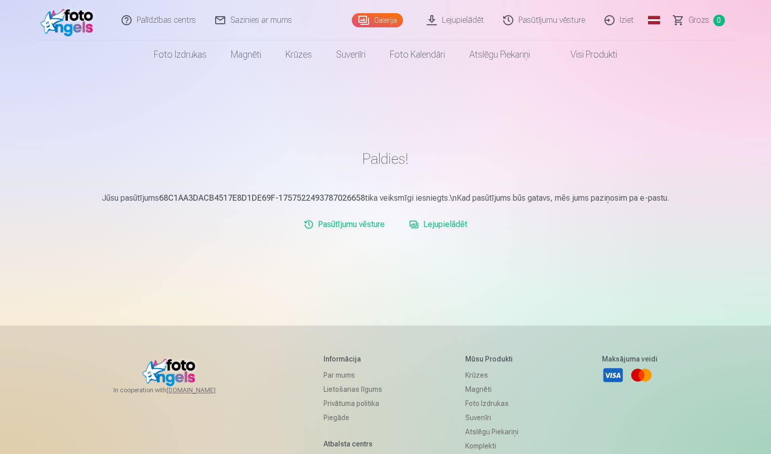
click at [618, 23] on link "Iziet" at bounding box center [619, 20] width 49 height 40
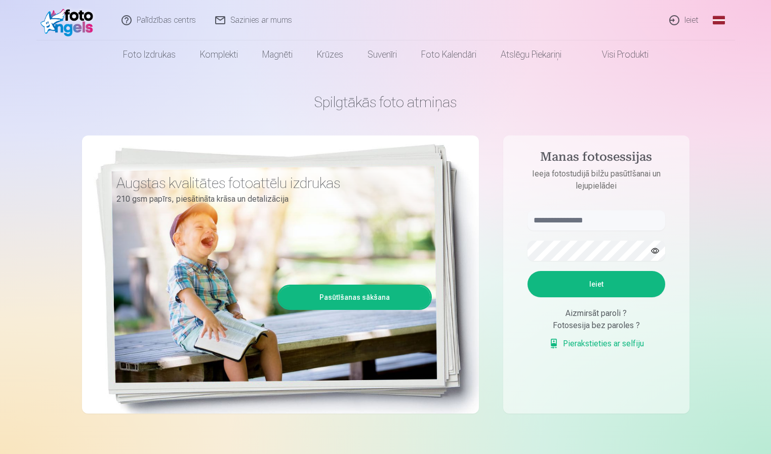
click at [681, 14] on link "Ieiet" at bounding box center [684, 20] width 49 height 40
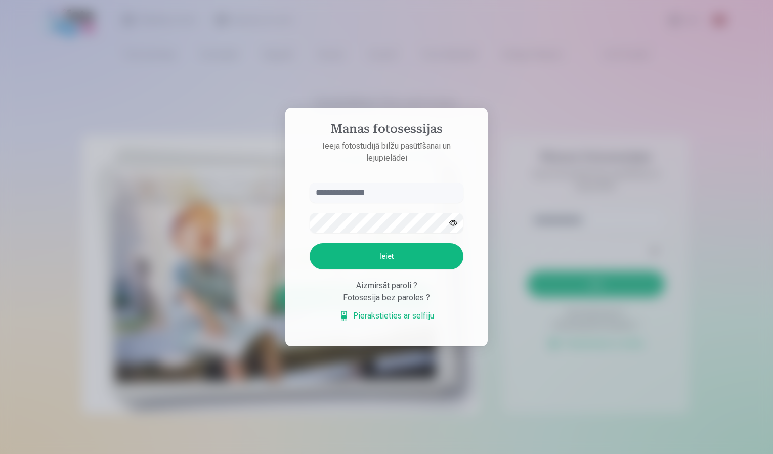
click at [364, 193] on input "text" at bounding box center [387, 193] width 154 height 20
click at [396, 190] on input "******" at bounding box center [387, 193] width 154 height 20
type input "**********"
click at [358, 266] on button "Ieiet" at bounding box center [387, 256] width 154 height 26
